Goal: Information Seeking & Learning: Learn about a topic

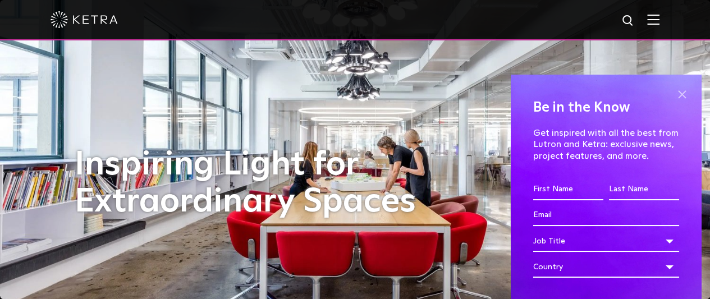
click at [679, 91] on span at bounding box center [682, 94] width 17 height 17
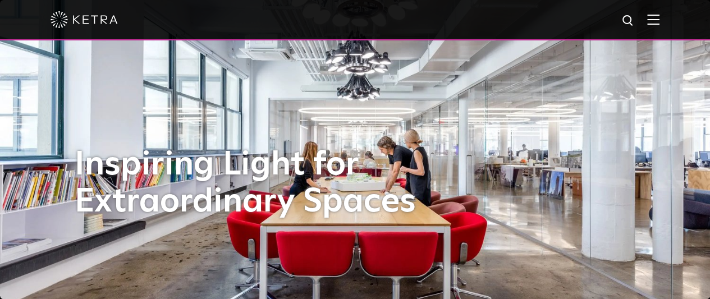
click at [660, 22] on img at bounding box center [653, 19] width 12 height 11
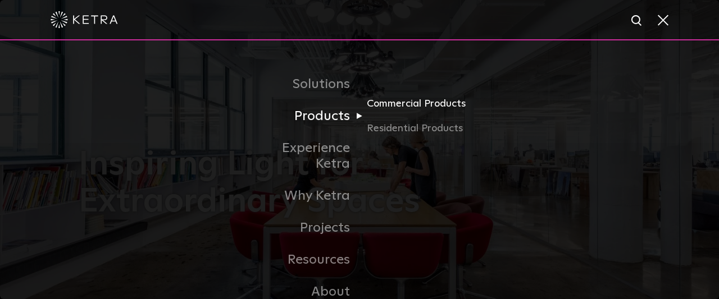
click at [387, 106] on link "Commercial Products" at bounding box center [421, 108] width 108 height 25
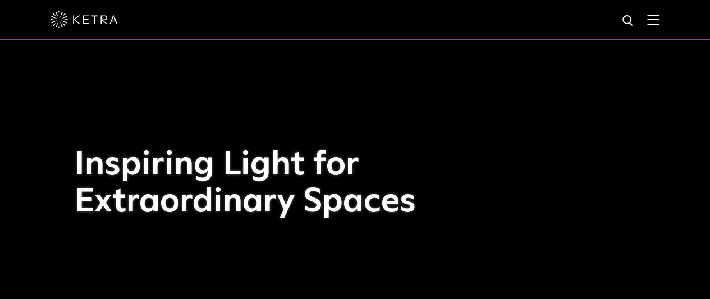
scroll to position [3, 0]
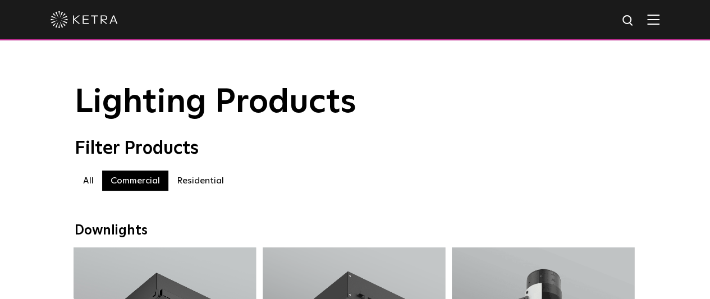
click at [660, 22] on img at bounding box center [653, 19] width 12 height 11
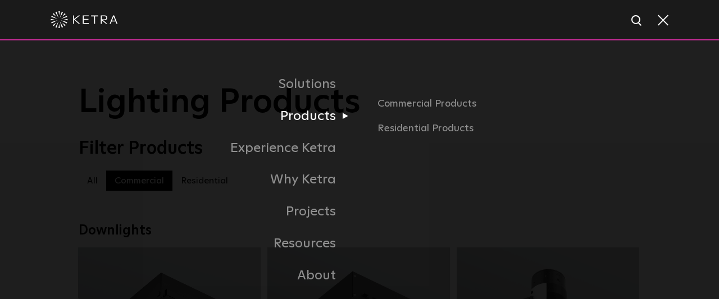
click at [328, 120] on link "Products" at bounding box center [219, 117] width 281 height 32
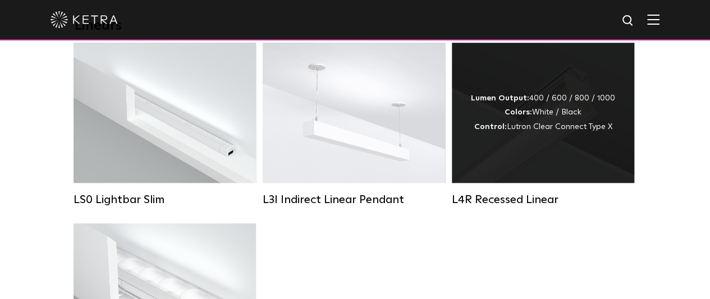
scroll to position [449, 0]
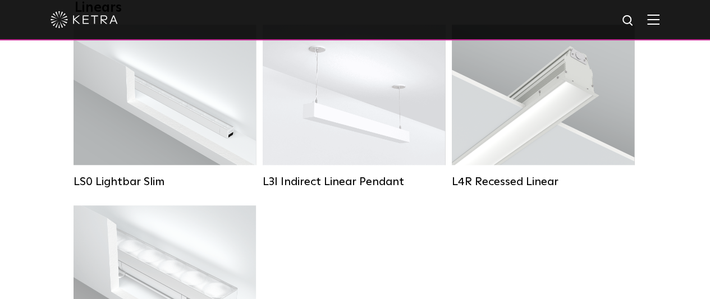
click at [446, 231] on div "LS0 Lightbar Slim Lumen Output: 200 / 350 Colors: White / Black Control: X96 Co…" at bounding box center [355, 206] width 570 height 362
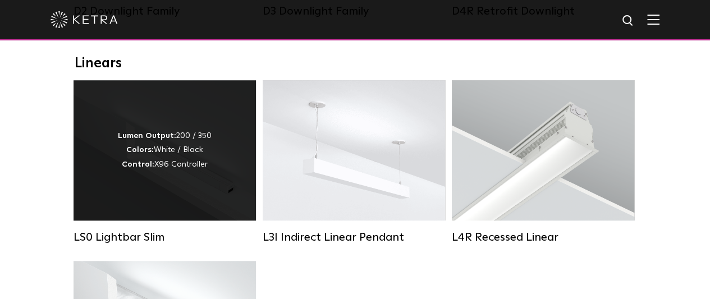
scroll to position [393, 0]
click at [200, 172] on div "Lumen Output: 200 / 350 Colors: White / Black Control: X96 Controller" at bounding box center [165, 151] width 94 height 43
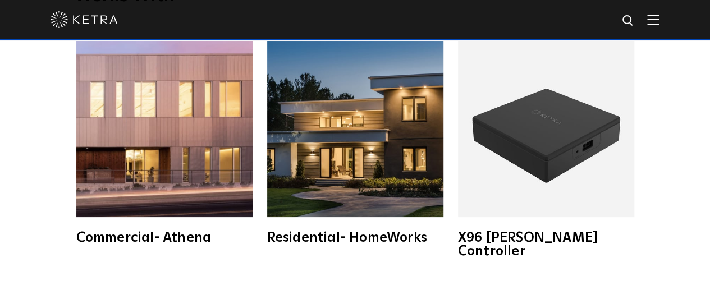
scroll to position [1572, 0]
